Goal: Find contact information: Find contact information

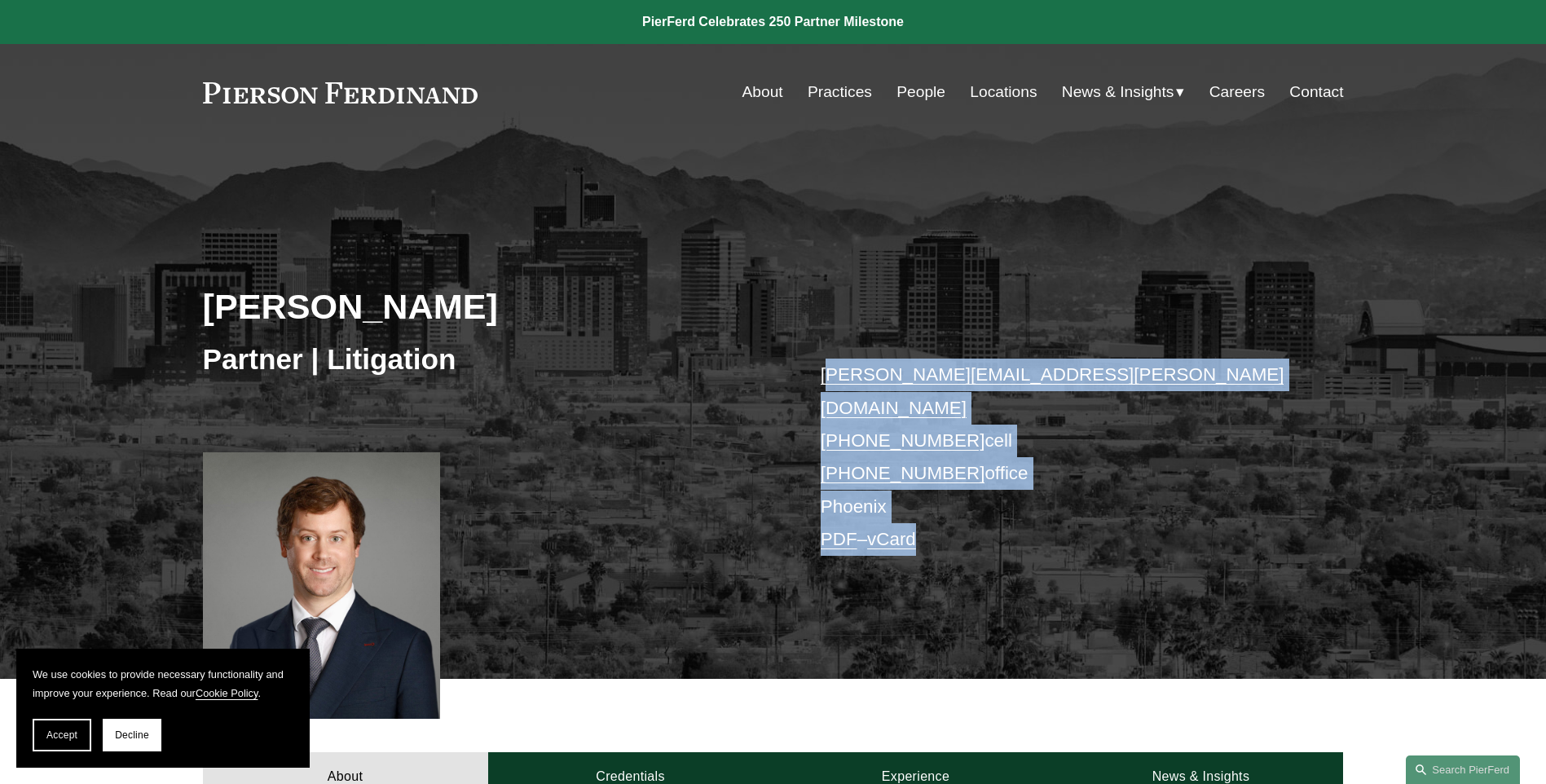
drag, startPoint x: 982, startPoint y: 522, endPoint x: 838, endPoint y: 389, distance: 196.0
click at [838, 389] on p "[PERSON_NAME][EMAIL_ADDRESS][PERSON_NAME][DOMAIN_NAME] [PHONE_NUMBER] cell [PHO…" at bounding box center [1058, 457] width 475 height 197
click at [972, 540] on div "[PERSON_NAME] Partner | Litigation [PERSON_NAME][EMAIL_ADDRESS][PERSON_NAME][DO…" at bounding box center [773, 433] width 1546 height 491
click at [836, 529] on link "PDF" at bounding box center [838, 538] width 36 height 20
drag, startPoint x: 1465, startPoint y: 0, endPoint x: 1277, endPoint y: 565, distance: 595.5
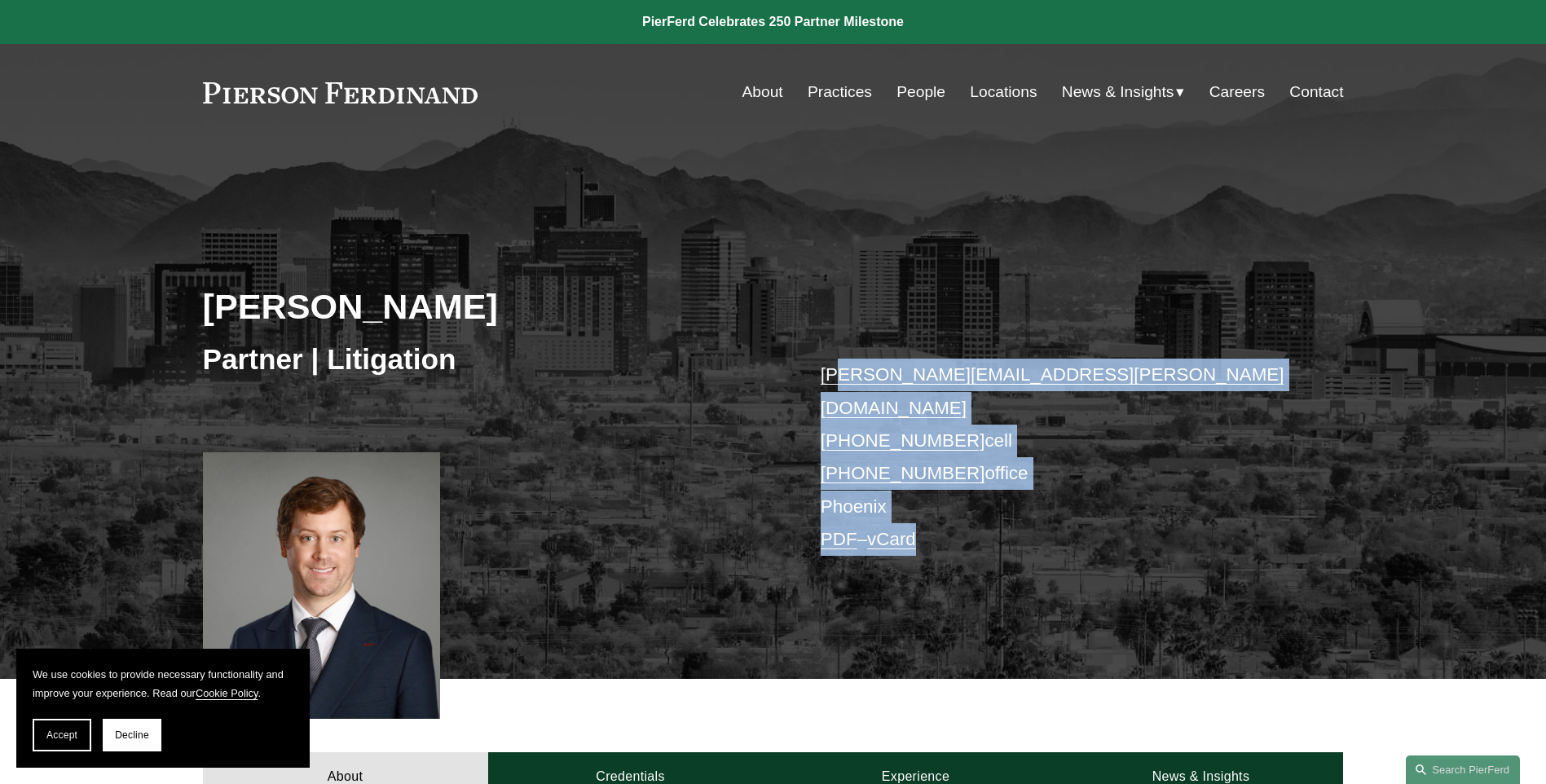
click at [1277, 565] on div "[PERSON_NAME] Partner | Litigation [PERSON_NAME][EMAIL_ADDRESS][PERSON_NAME][DO…" at bounding box center [773, 433] width 1546 height 491
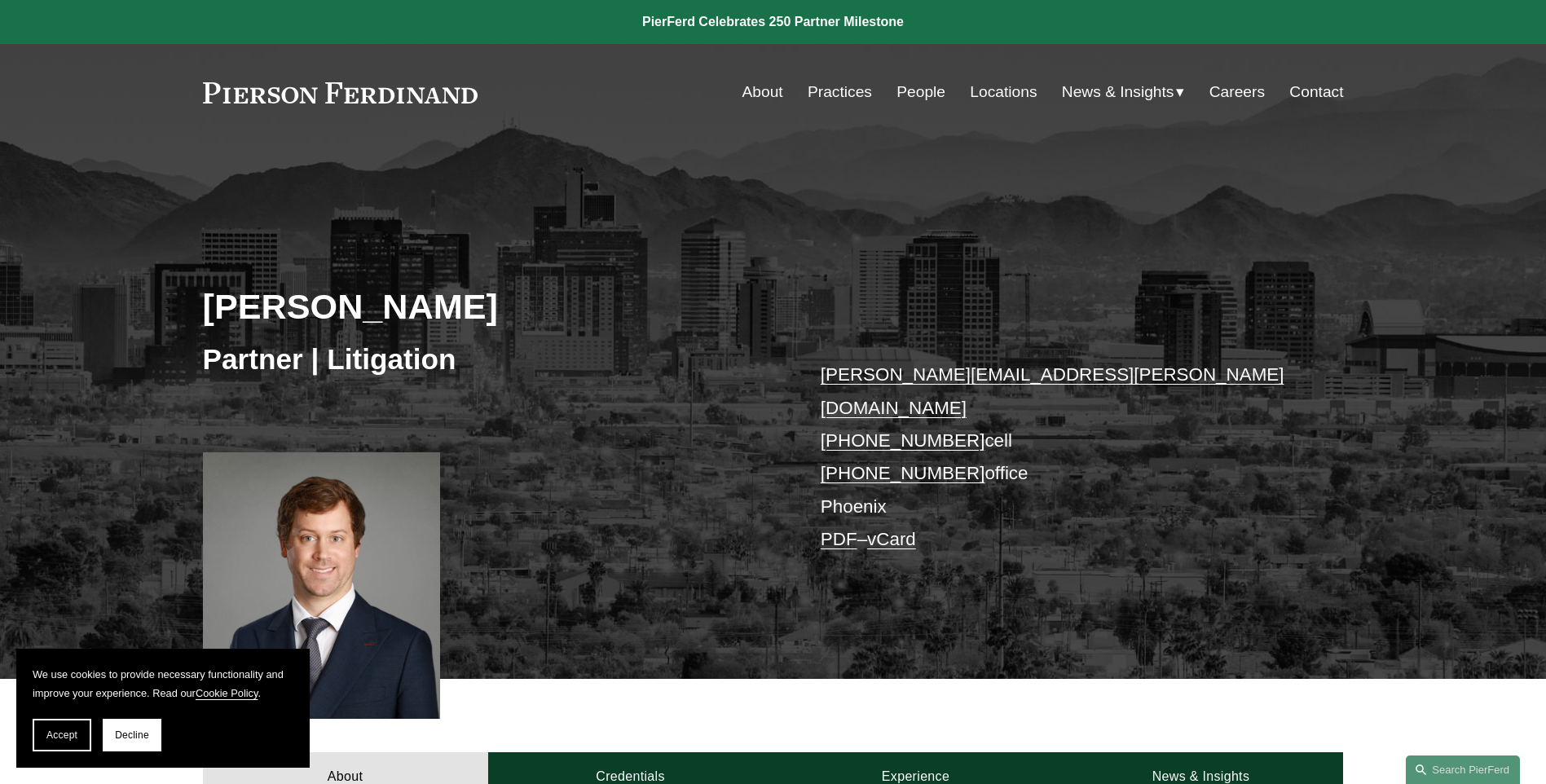
click at [1413, 283] on div "[PERSON_NAME] Partner | Litigation [PERSON_NAME][EMAIL_ADDRESS][PERSON_NAME][DO…" at bounding box center [773, 433] width 1546 height 491
click at [1522, 115] on div "Skip to Content About Practices People Locations" at bounding box center [773, 92] width 1546 height 96
click at [689, 211] on div "[PERSON_NAME] Partner | Litigation [PERSON_NAME][EMAIL_ADDRESS][PERSON_NAME][DO…" at bounding box center [773, 433] width 1546 height 491
click at [896, 529] on link "vCard" at bounding box center [891, 538] width 49 height 20
